Goal: Task Accomplishment & Management: Complete application form

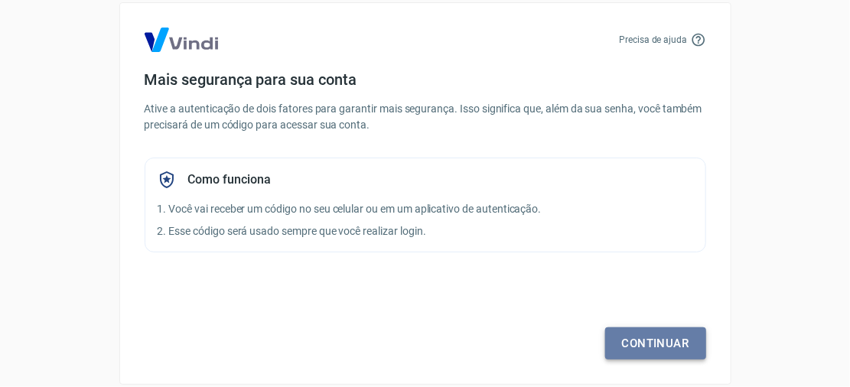
click at [665, 330] on link "Continuar" at bounding box center [655, 343] width 101 height 32
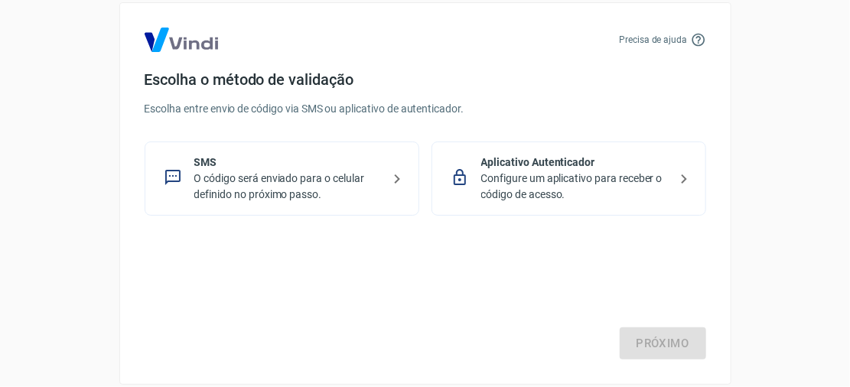
click at [389, 180] on icon at bounding box center [397, 179] width 18 height 18
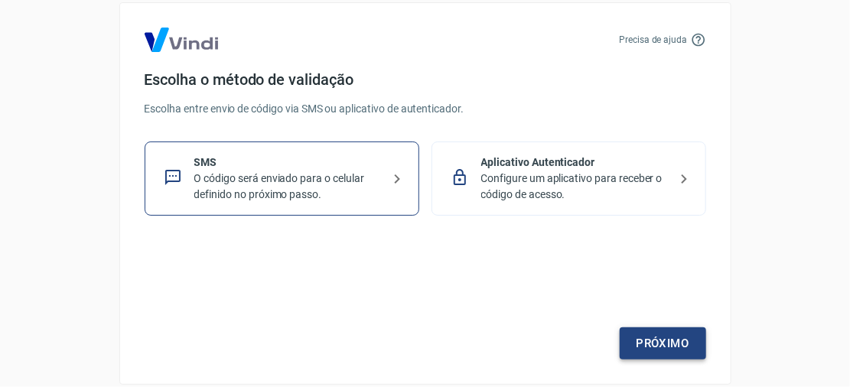
click at [694, 343] on link "Próximo" at bounding box center [662, 343] width 86 height 32
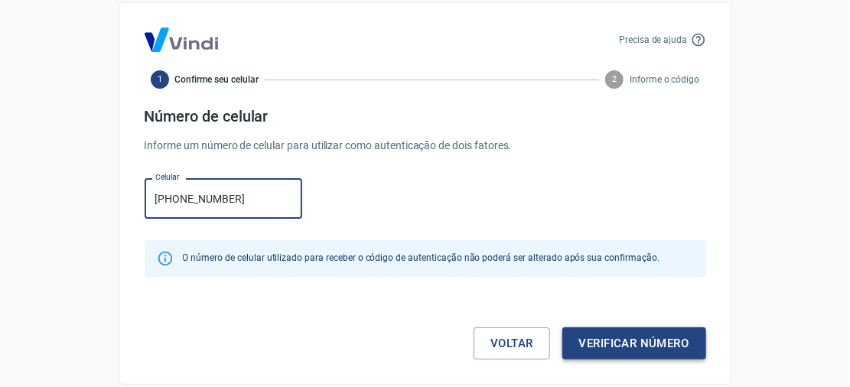
type input "[PHONE_NUMBER]"
click at [693, 336] on button "Verificar número" at bounding box center [634, 343] width 144 height 32
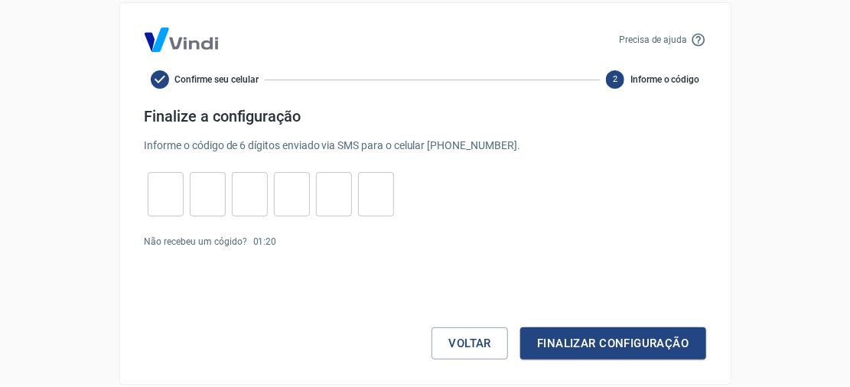
click at [181, 205] on input "tel" at bounding box center [166, 194] width 36 height 33
type input "5"
type input "6"
type input "0"
type input "1"
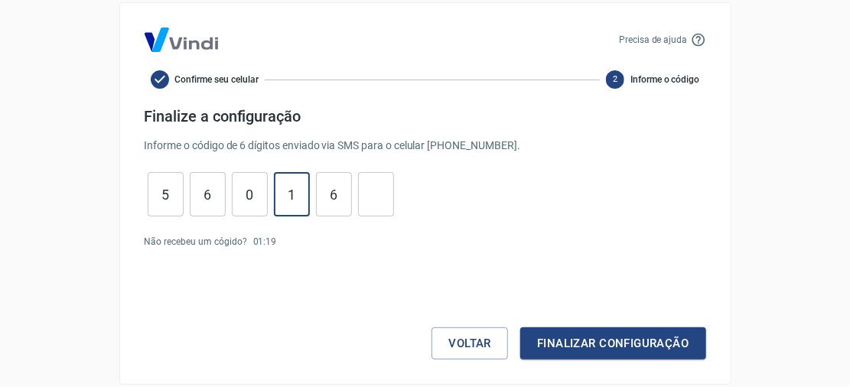
type input "6"
type input "3"
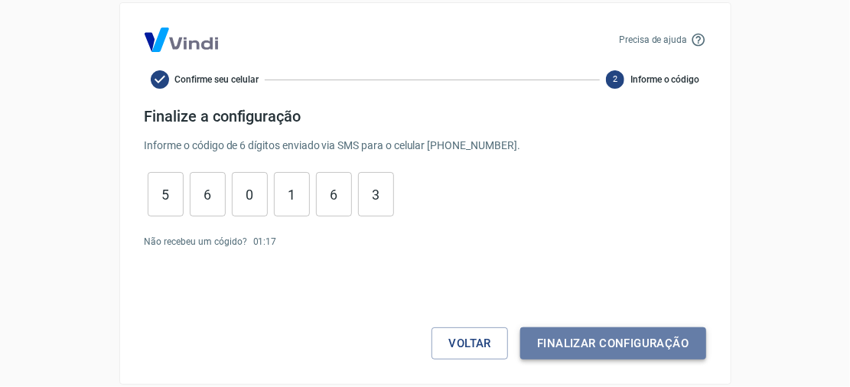
click at [664, 349] on button "Finalizar configuração" at bounding box center [612, 343] width 185 height 32
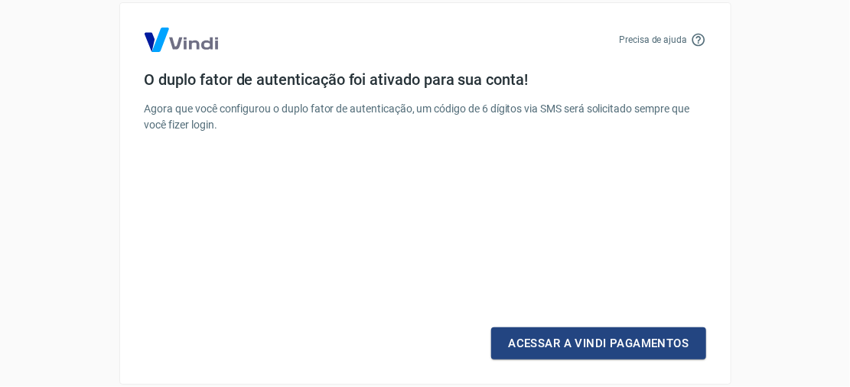
click at [663, 349] on link "Acessar a Vindi Pagamentos" at bounding box center [598, 343] width 214 height 32
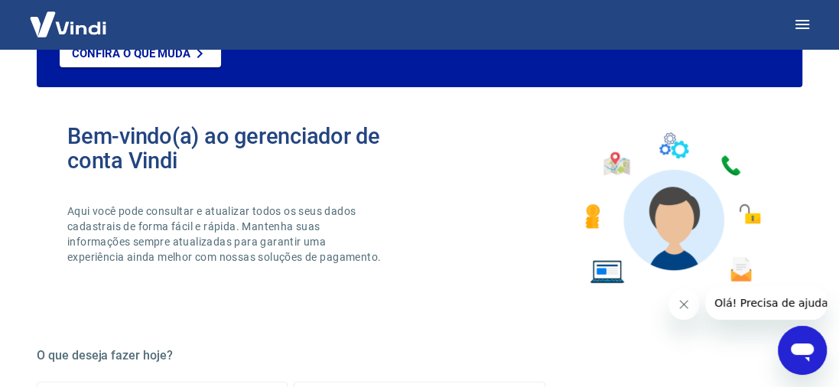
scroll to position [60, 0]
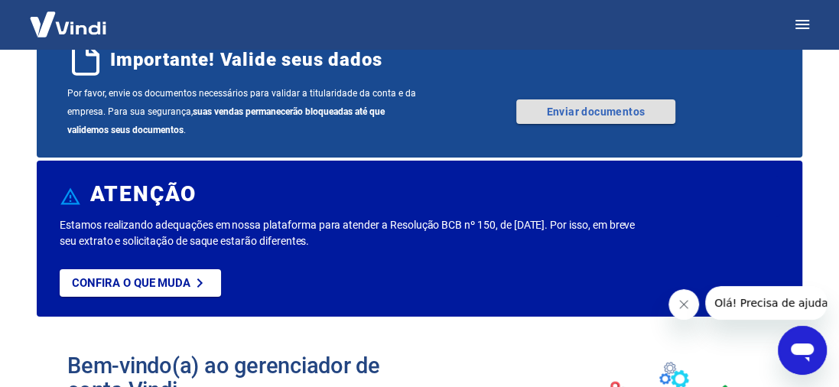
click at [578, 109] on link "Enviar documentos" at bounding box center [595, 111] width 159 height 24
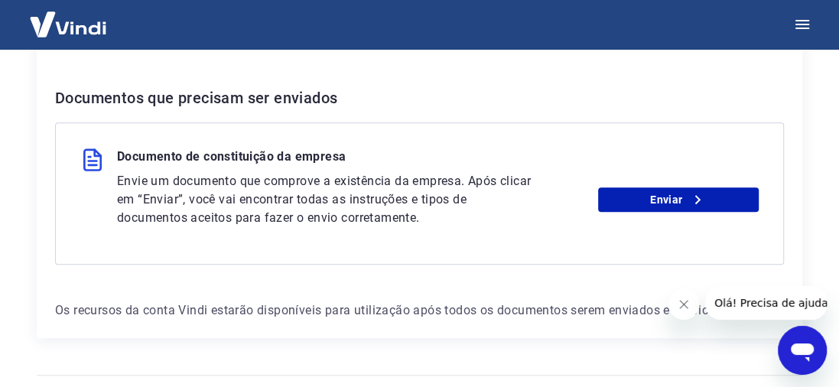
scroll to position [340, 0]
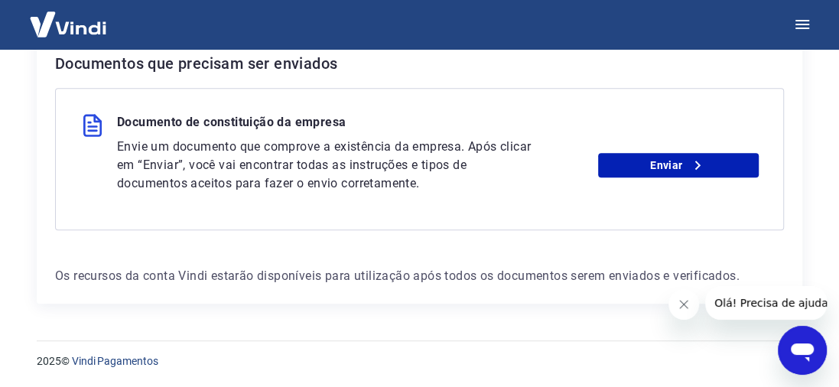
click at [674, 177] on div "Envie um documento que comprove a existência da empresa. Após clicar em “Enviar…" at bounding box center [438, 165] width 642 height 55
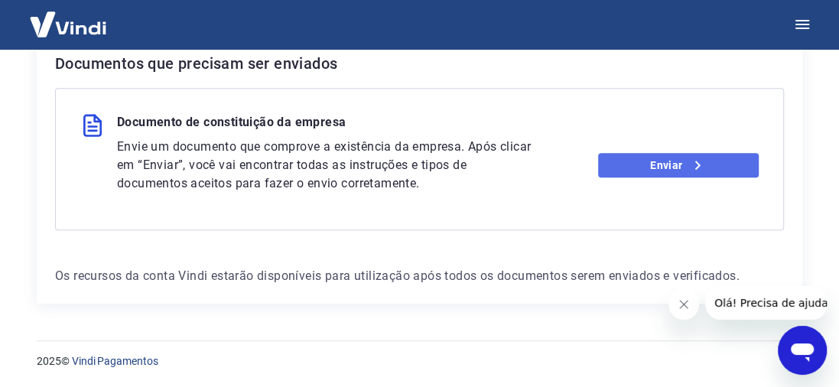
click at [678, 169] on link "Enviar" at bounding box center [678, 165] width 161 height 24
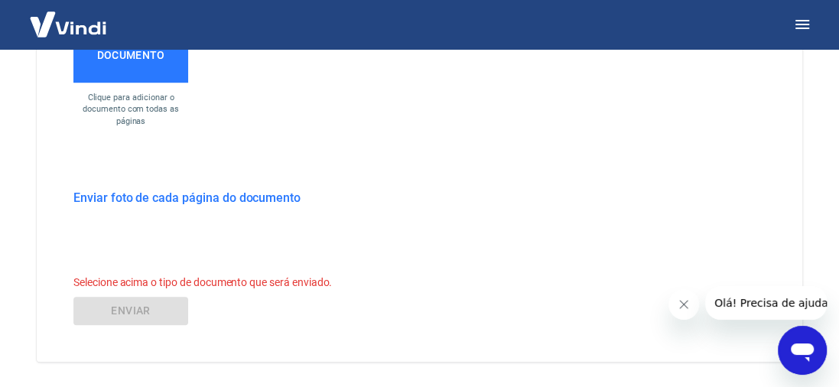
scroll to position [670, 0]
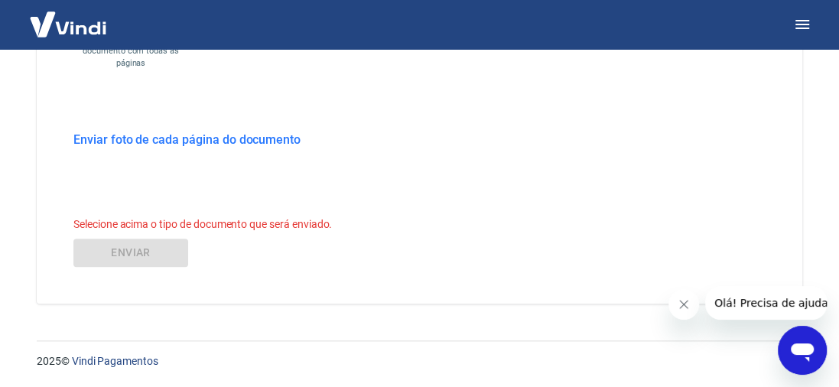
click at [690, 305] on button "Fechar mensagem da empresa" at bounding box center [683, 304] width 31 height 31
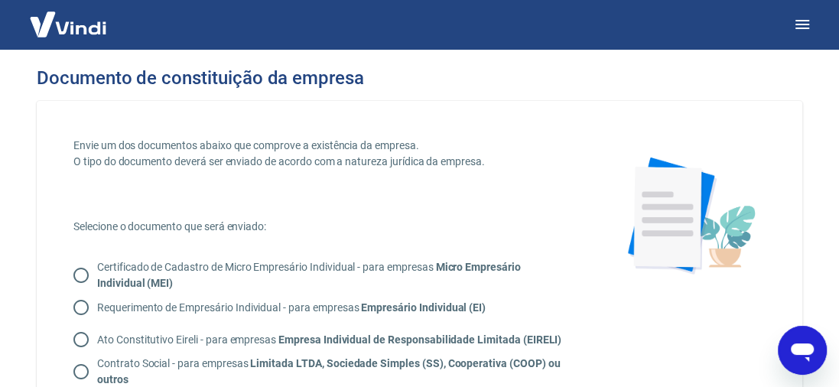
scroll to position [229, 0]
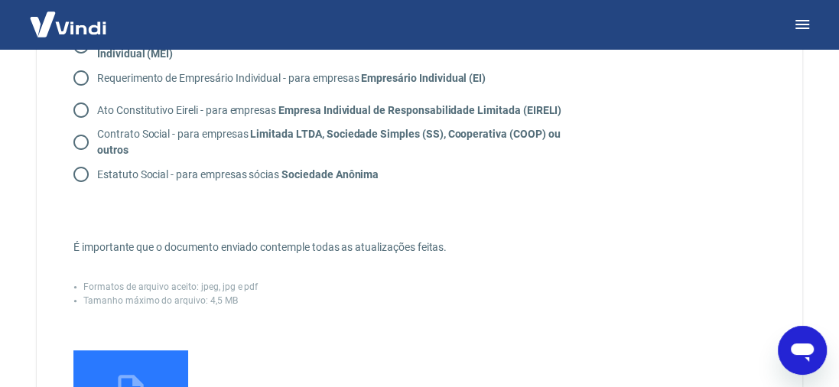
click at [86, 142] on input "Contrato Social - para empresas Limitada LTDA, Sociedade Simples (SS), Cooperat…" at bounding box center [81, 142] width 32 height 32
radio input "true"
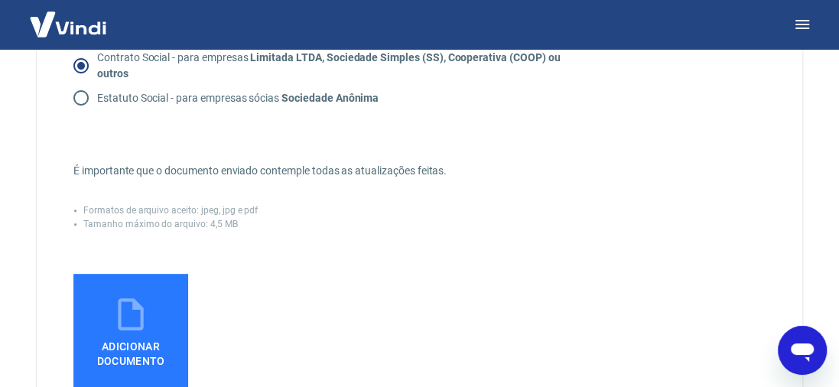
scroll to position [459, 0]
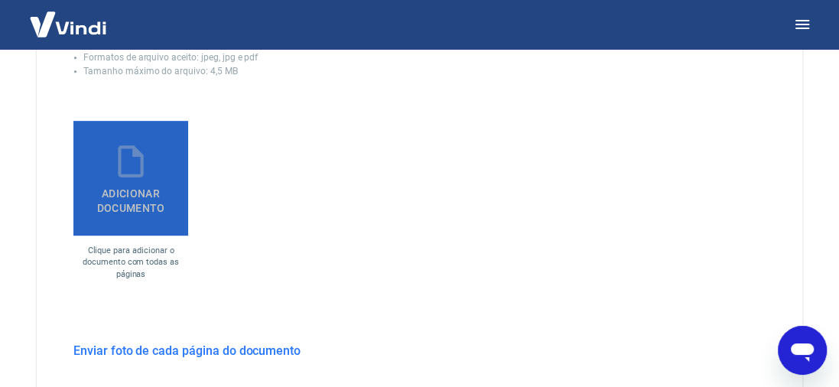
click at [160, 197] on span "Adicionar documento" at bounding box center [131, 197] width 102 height 34
click at [0, 0] on input "Adicionar documento" at bounding box center [0, 0] width 0 height 0
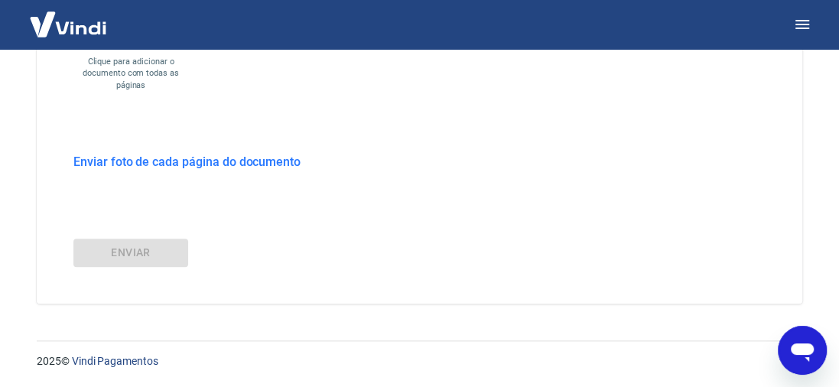
scroll to position [495, 0]
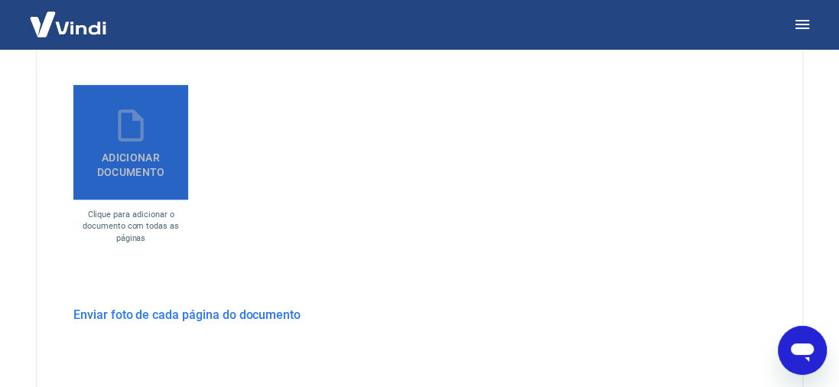
click at [152, 149] on span "Adicionar documento" at bounding box center [131, 162] width 102 height 34
click at [0, 0] on input "Adicionar documento" at bounding box center [0, 0] width 0 height 0
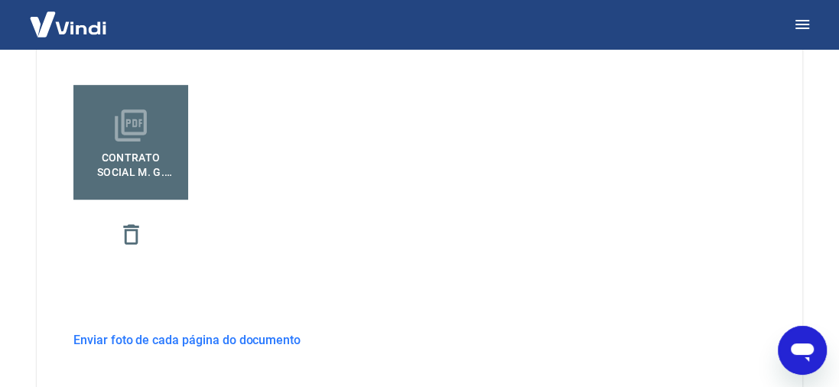
click at [462, 151] on div "Contrato Social M. G. Spader Ltda.pdf" at bounding box center [324, 177] width 502 height 184
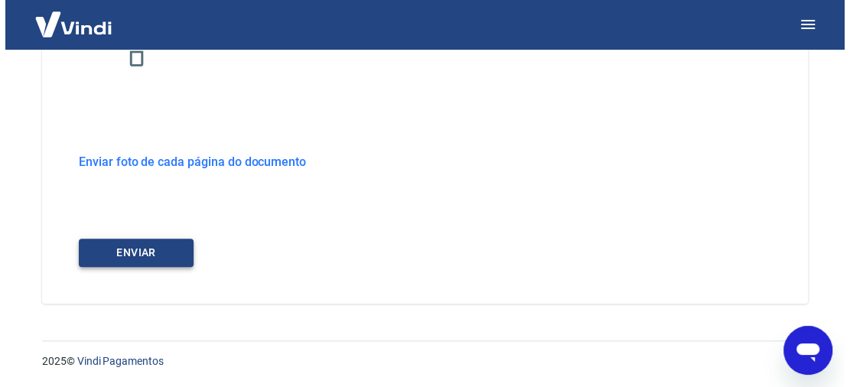
scroll to position [597, 0]
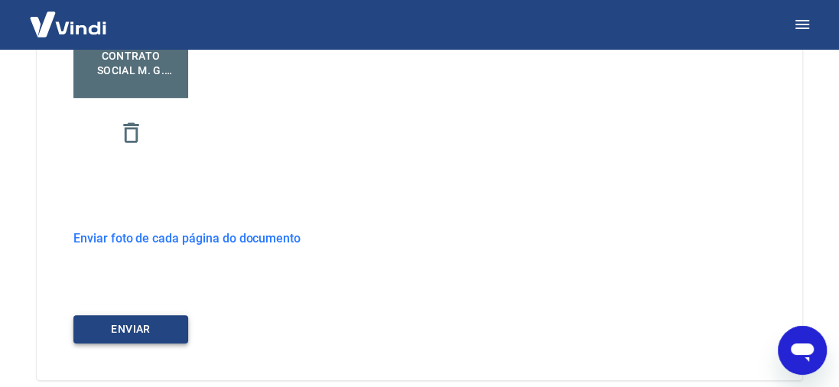
click at [139, 323] on button "ENVIAR" at bounding box center [130, 329] width 115 height 28
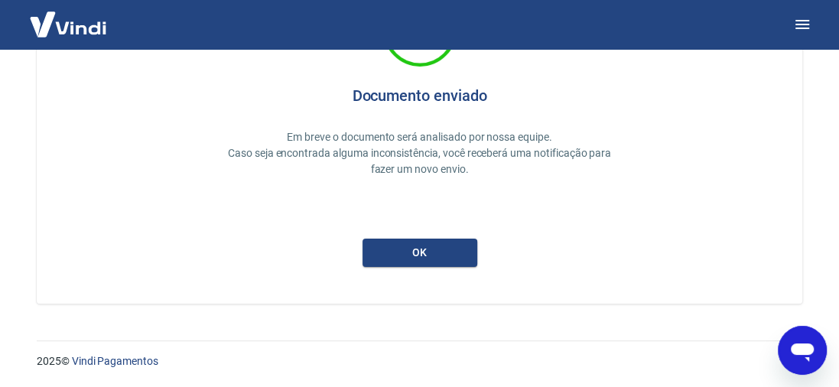
scroll to position [67, 0]
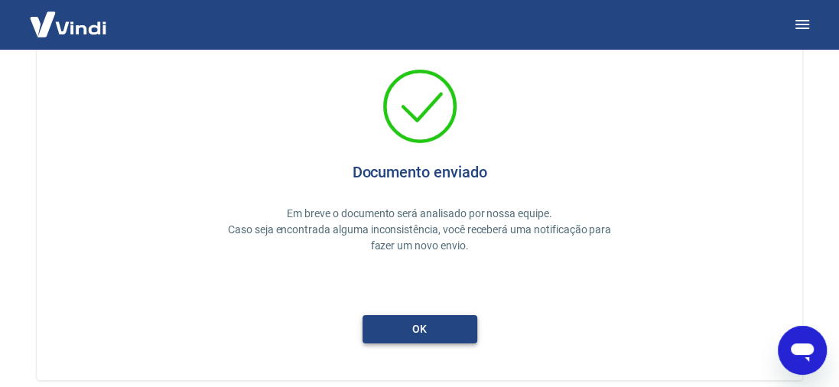
click at [375, 329] on button "ok" at bounding box center [419, 329] width 115 height 28
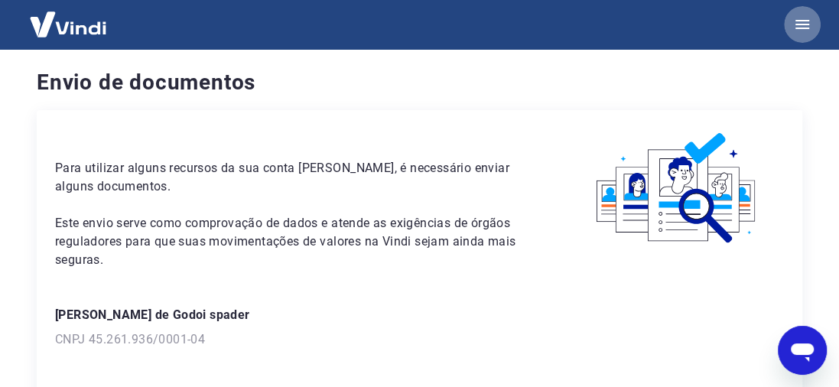
click at [805, 27] on icon "button" at bounding box center [802, 24] width 18 height 18
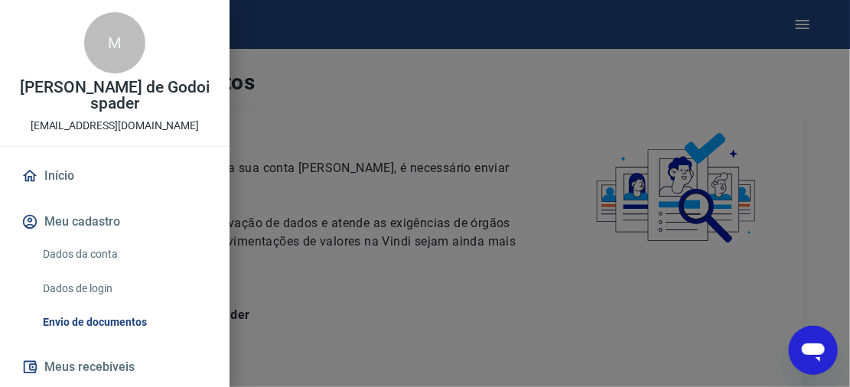
click at [100, 172] on link "Início" at bounding box center [114, 176] width 193 height 34
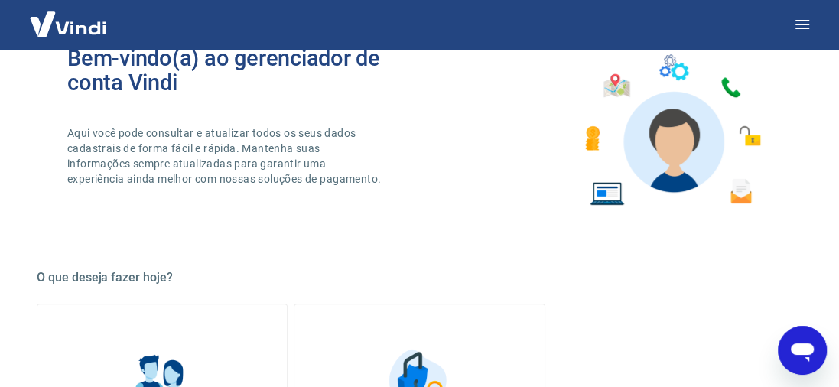
scroll to position [459, 0]
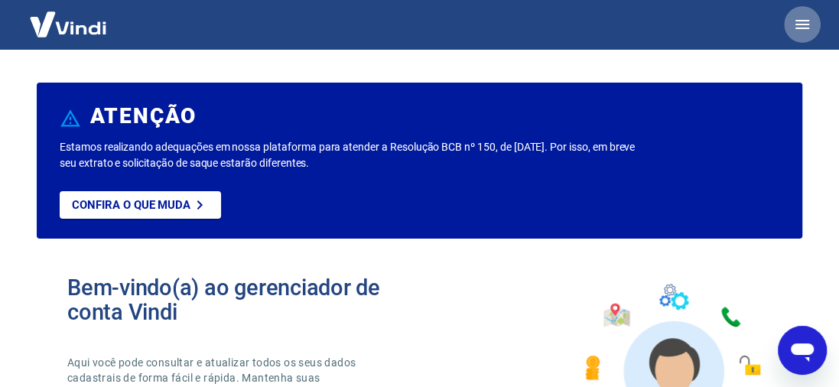
click at [814, 33] on button "button" at bounding box center [802, 24] width 37 height 37
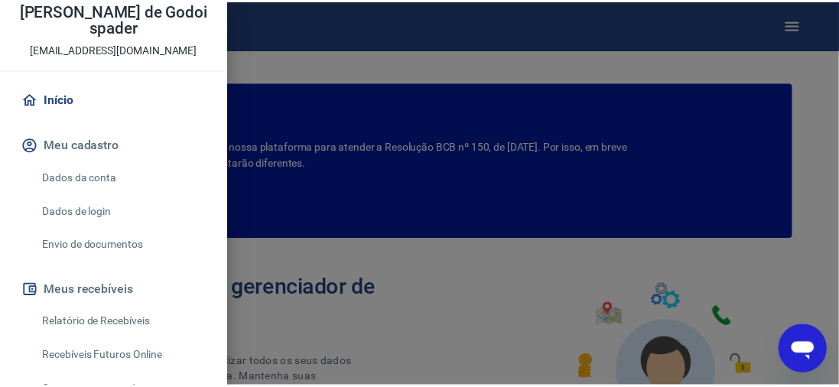
scroll to position [153, 0]
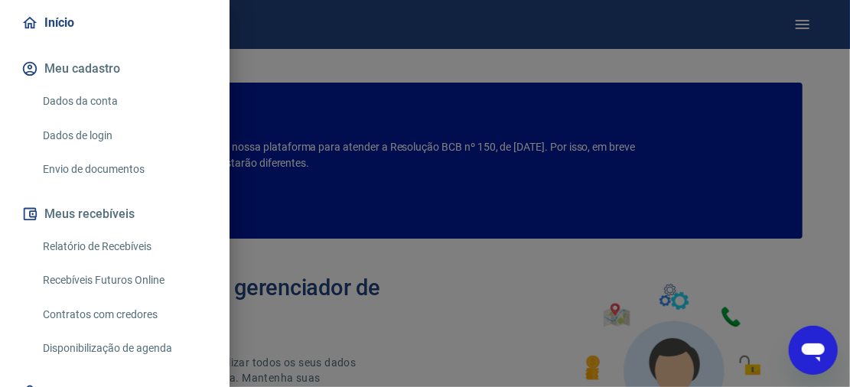
click at [311, 262] on div at bounding box center [425, 193] width 850 height 387
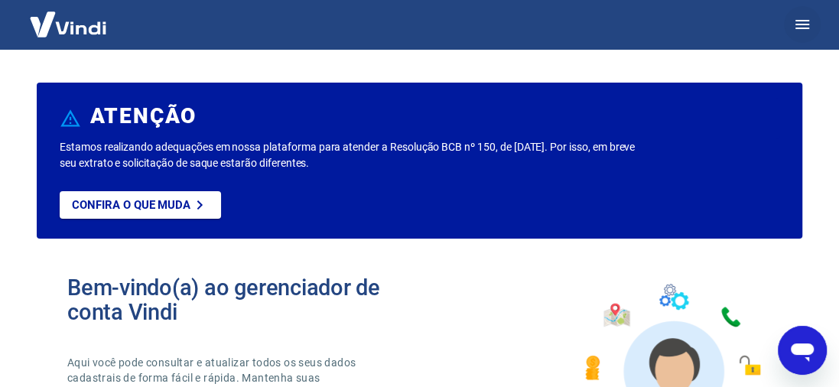
click at [811, 26] on button "button" at bounding box center [802, 24] width 37 height 37
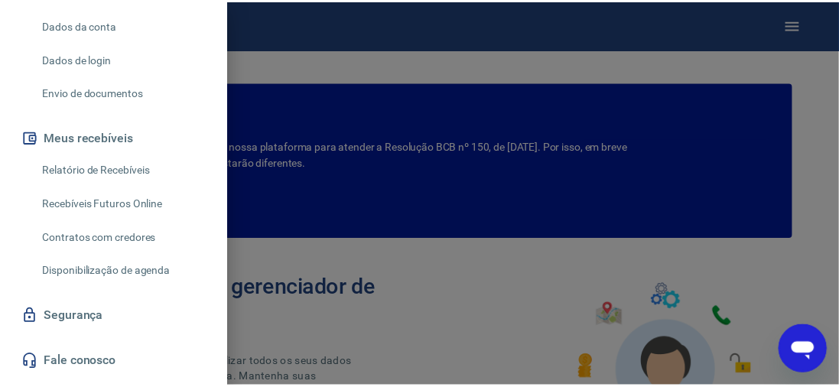
scroll to position [267, 0]
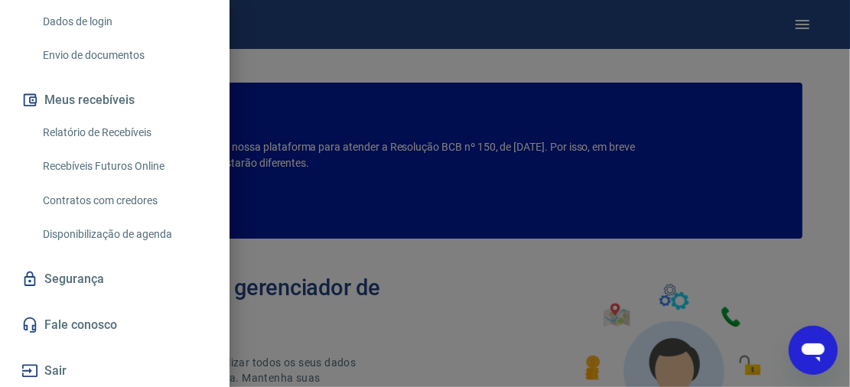
click at [257, 57] on div at bounding box center [425, 193] width 850 height 387
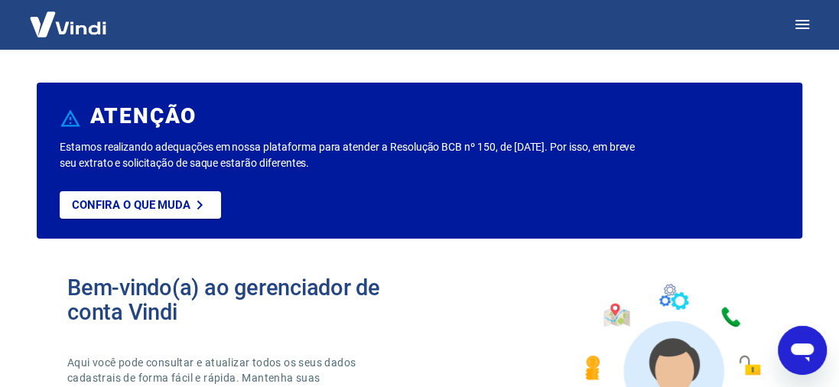
click at [532, 284] on div "Bem-vindo(a) ao gerenciador de conta Vindi Aqui você pode consultar e atualizar…" at bounding box center [420, 360] width 766 height 218
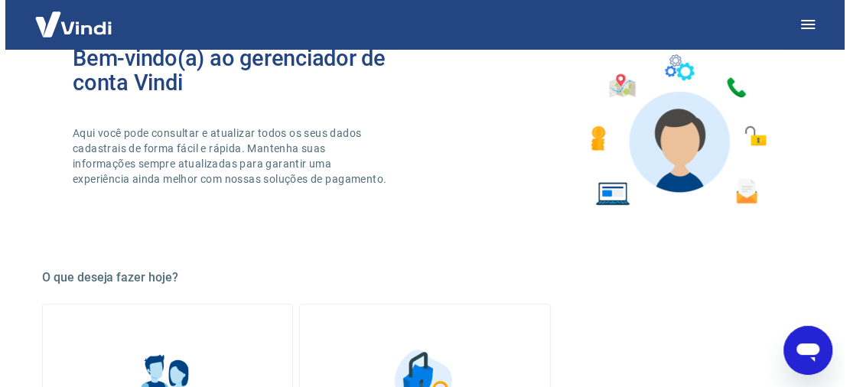
scroll to position [306, 0]
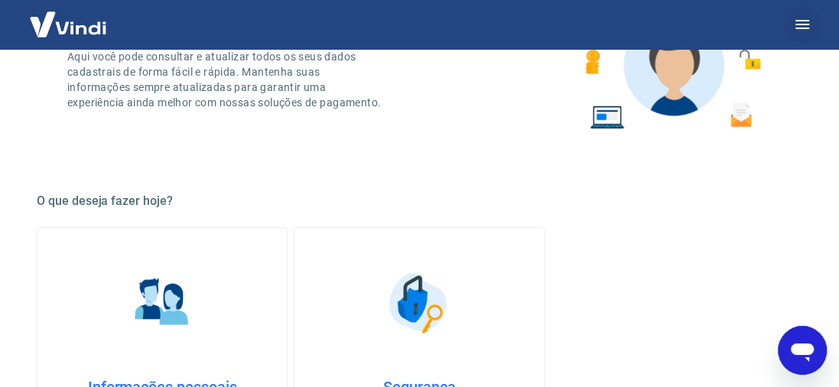
click at [810, 22] on icon "button" at bounding box center [802, 24] width 18 height 18
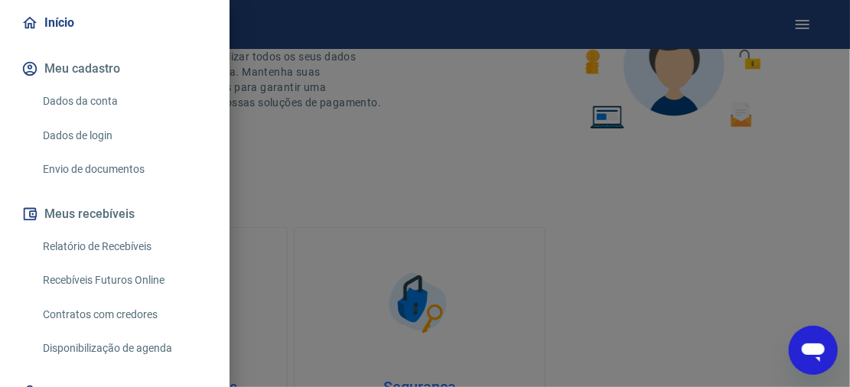
scroll to position [229, 0]
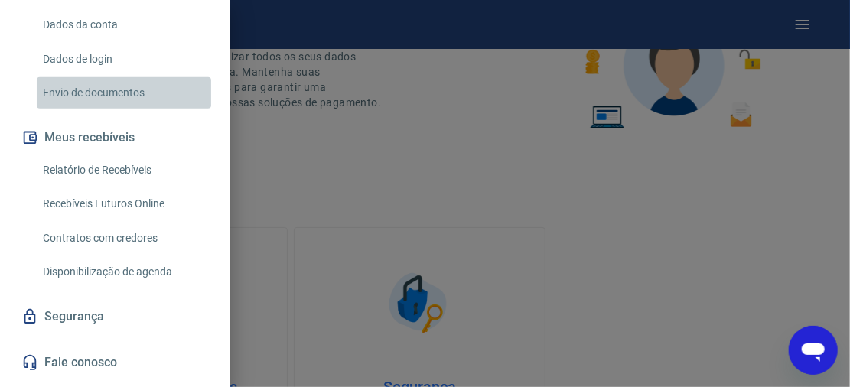
click at [149, 92] on link "Envio de documentos" at bounding box center [124, 92] width 174 height 31
